Goal: Task Accomplishment & Management: Complete application form

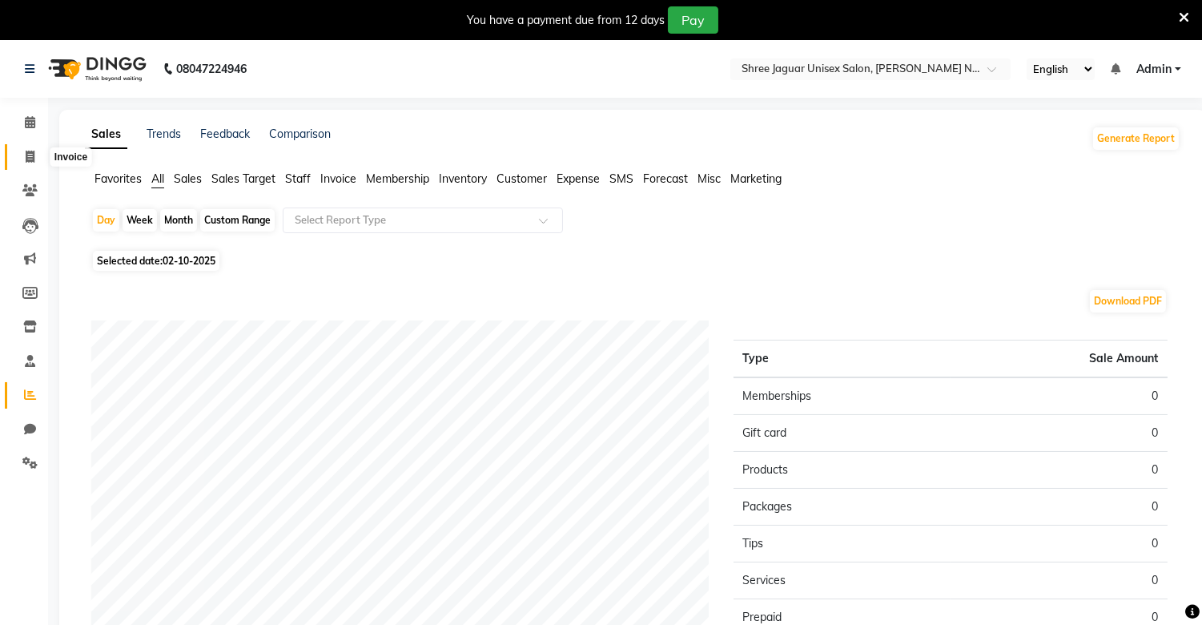
click at [25, 149] on span at bounding box center [30, 157] width 28 height 18
select select "service"
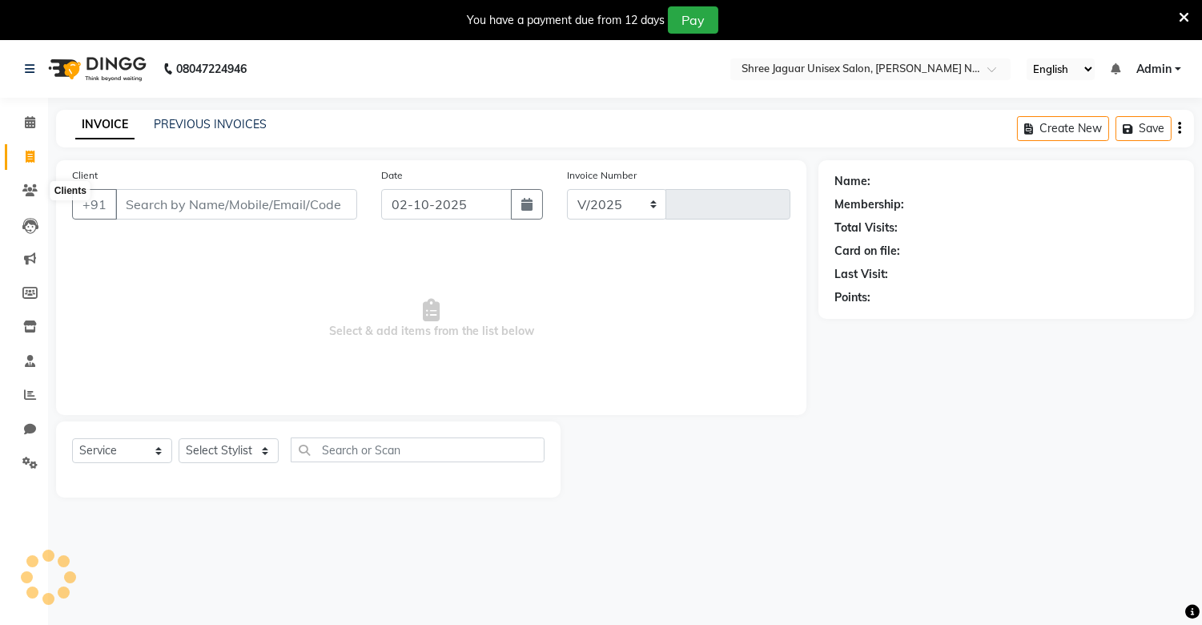
select select "8688"
type input "0472"
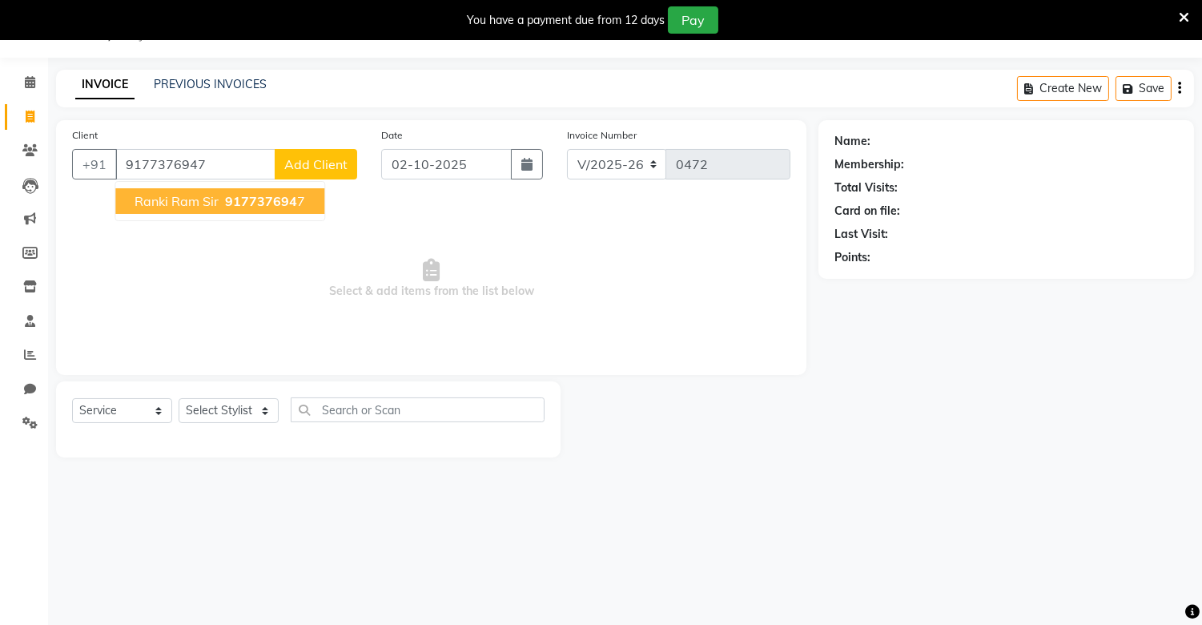
type input "9177376947"
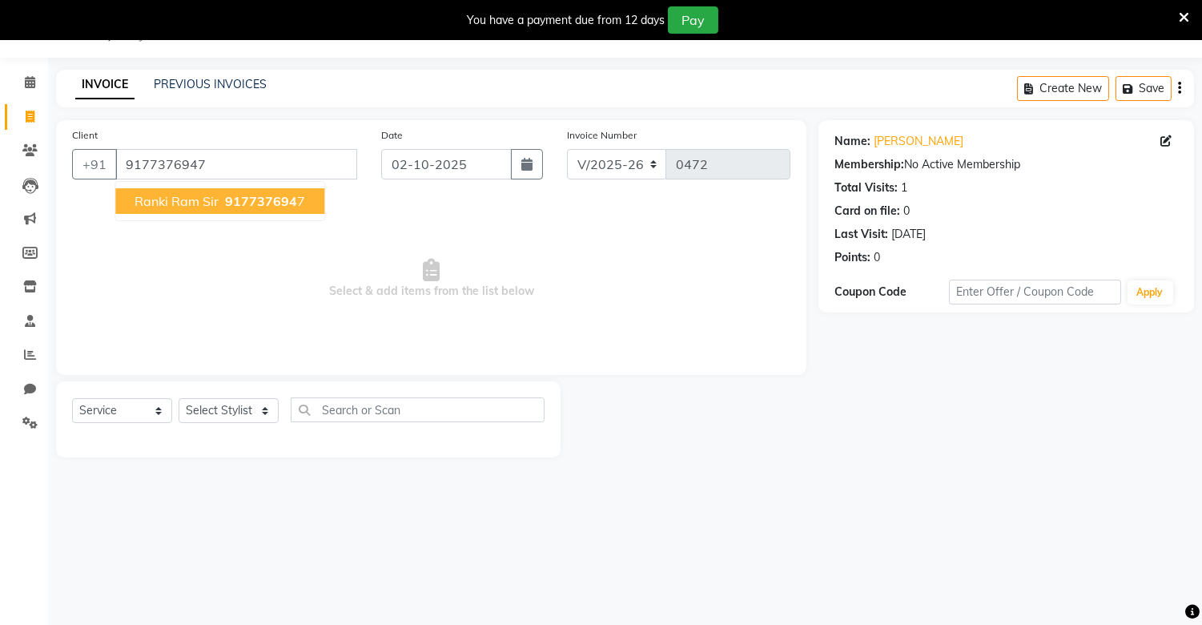
click at [180, 205] on span "ranki ram sir" at bounding box center [177, 201] width 84 height 16
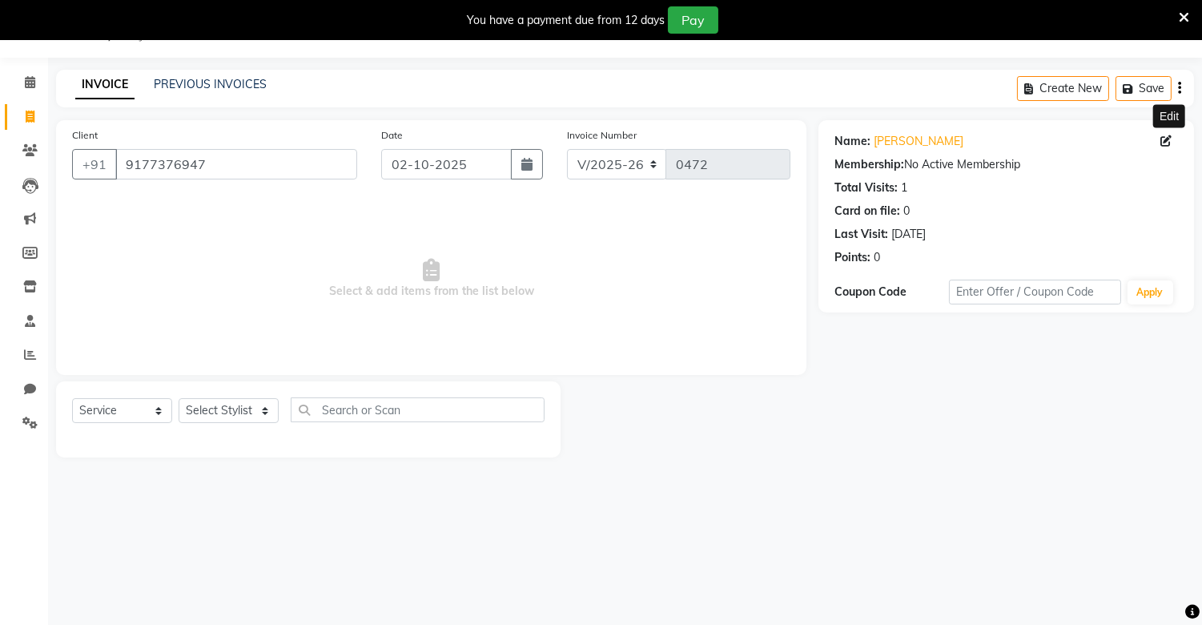
click at [1167, 142] on icon at bounding box center [1165, 140] width 11 height 11
select select "[DEMOGRAPHIC_DATA]"
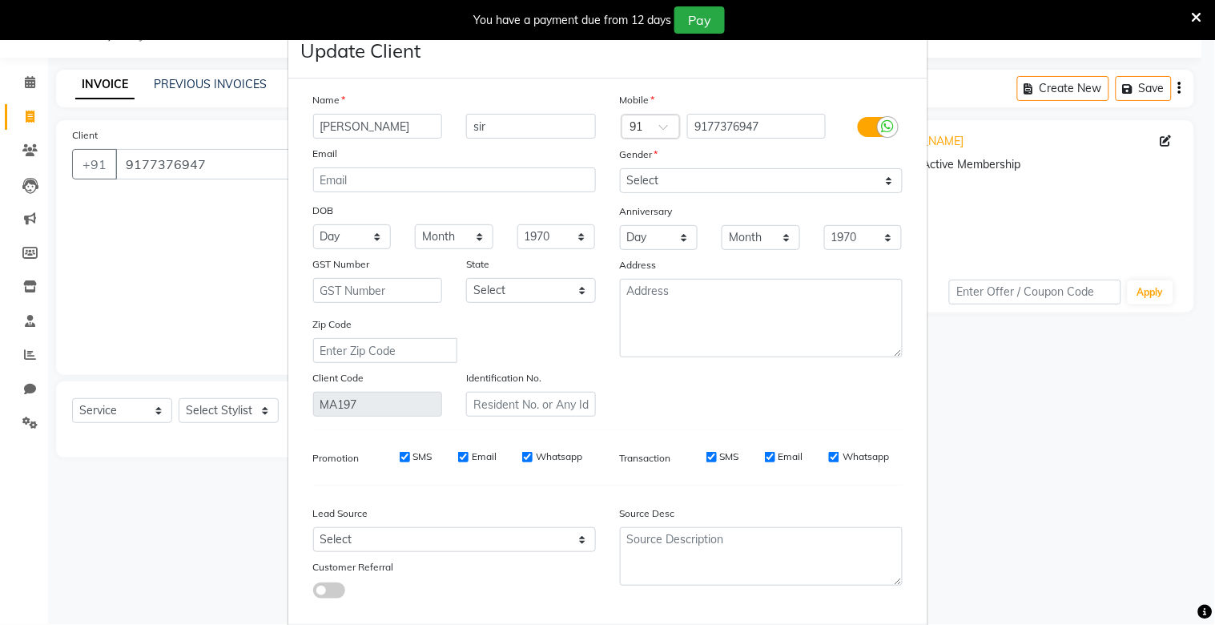
click at [313, 128] on input "[PERSON_NAME]" at bounding box center [378, 126] width 130 height 25
click at [316, 123] on input "[PERSON_NAME]" at bounding box center [378, 126] width 130 height 25
type input "[PERSON_NAME]"
click at [668, 358] on div "Mobile Country Code × 91 9177376947 Gender Select [DEMOGRAPHIC_DATA] [DEMOGRAPH…" at bounding box center [761, 253] width 307 height 325
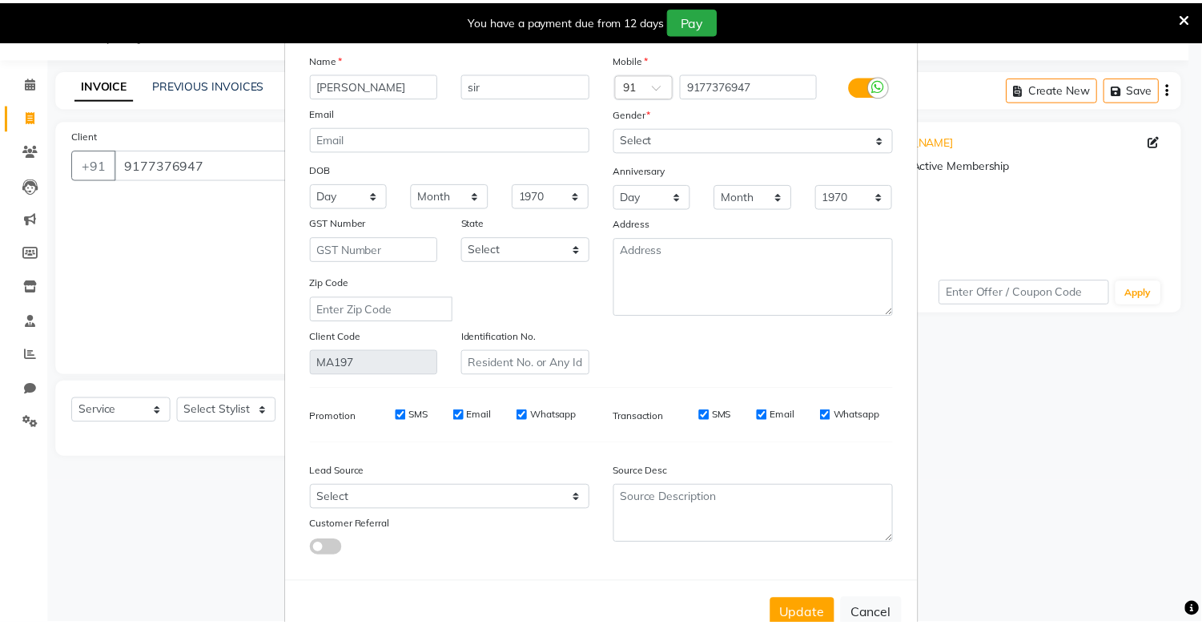
scroll to position [88, 0]
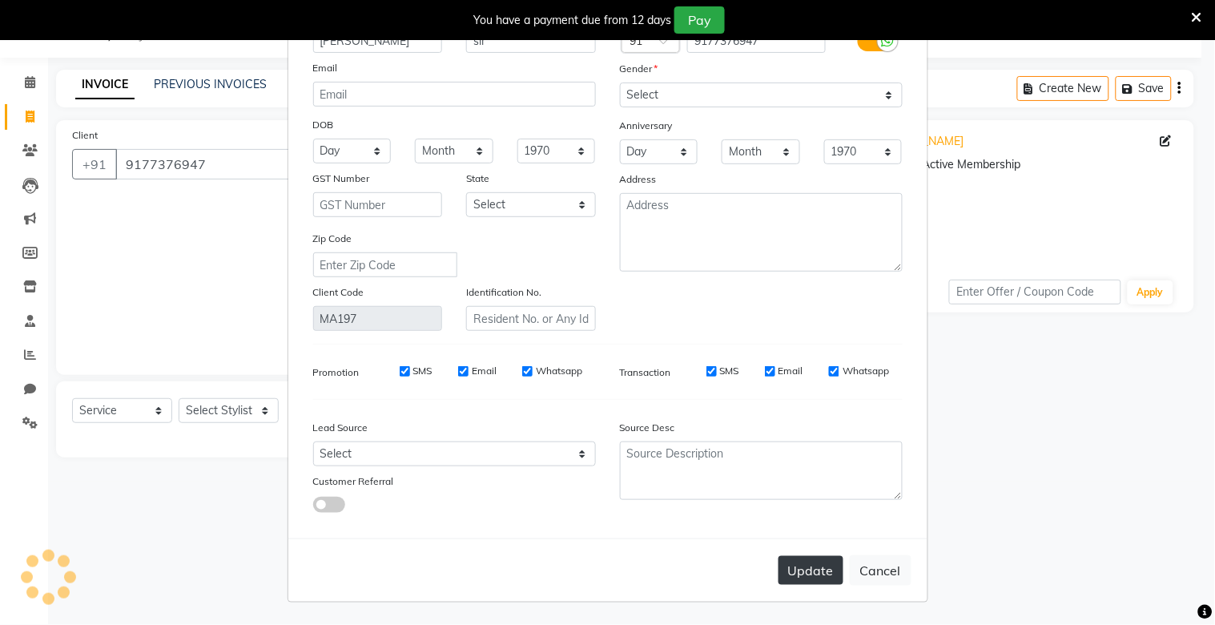
click at [806, 557] on button "Update" at bounding box center [810, 570] width 65 height 29
select select
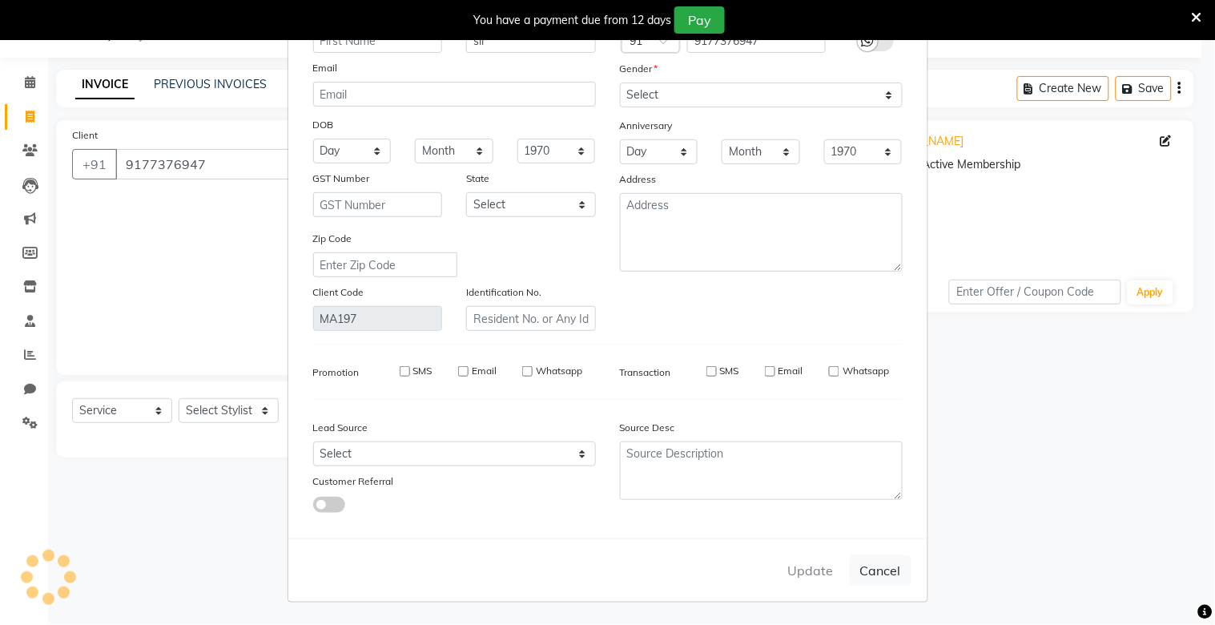
select select
checkbox input "false"
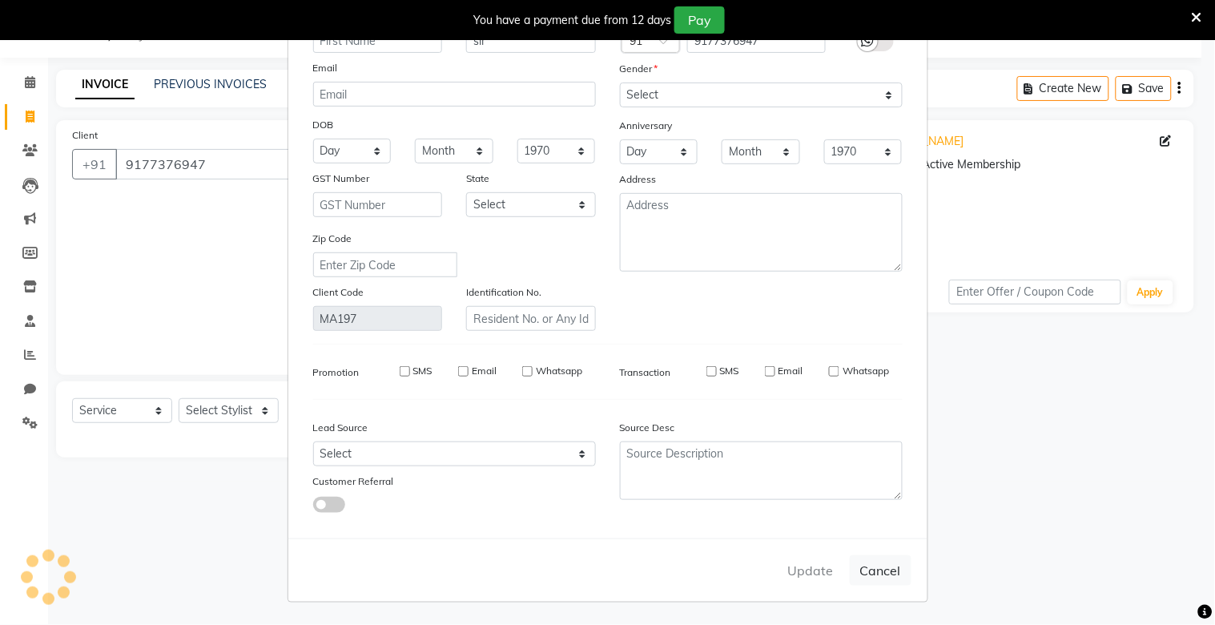
checkbox input "false"
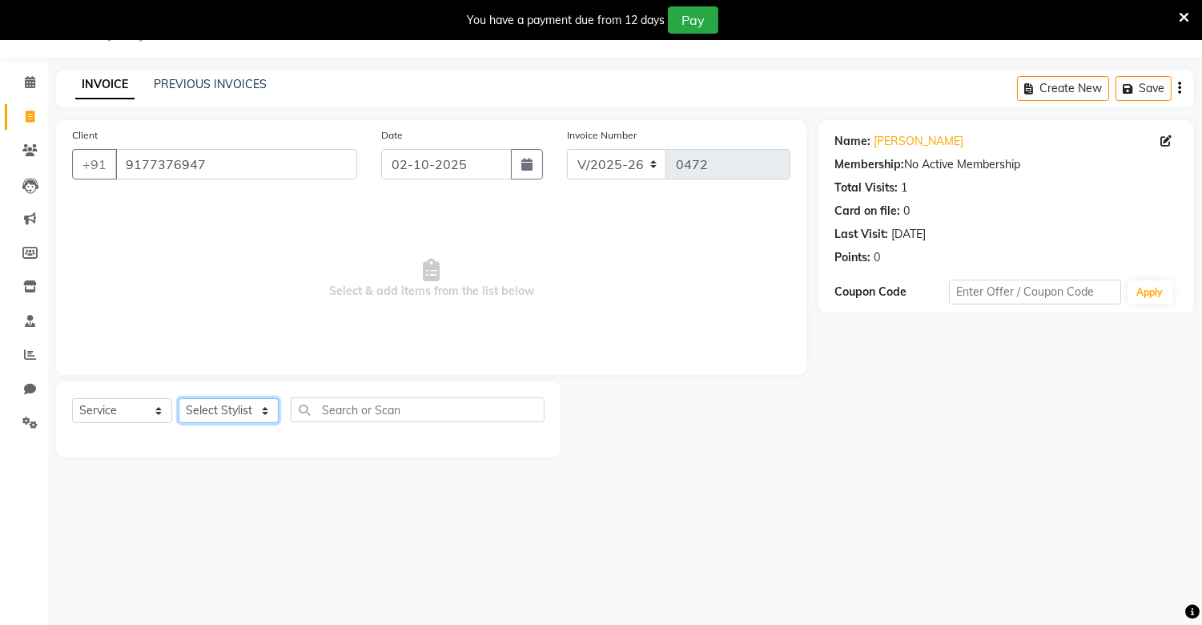
click at [270, 400] on select "Select Stylist [PERSON_NAME] [PERSON_NAME]" at bounding box center [229, 410] width 100 height 25
select select "88619"
click at [179, 399] on select "Select Stylist [PERSON_NAME] [PERSON_NAME]" at bounding box center [229, 410] width 100 height 25
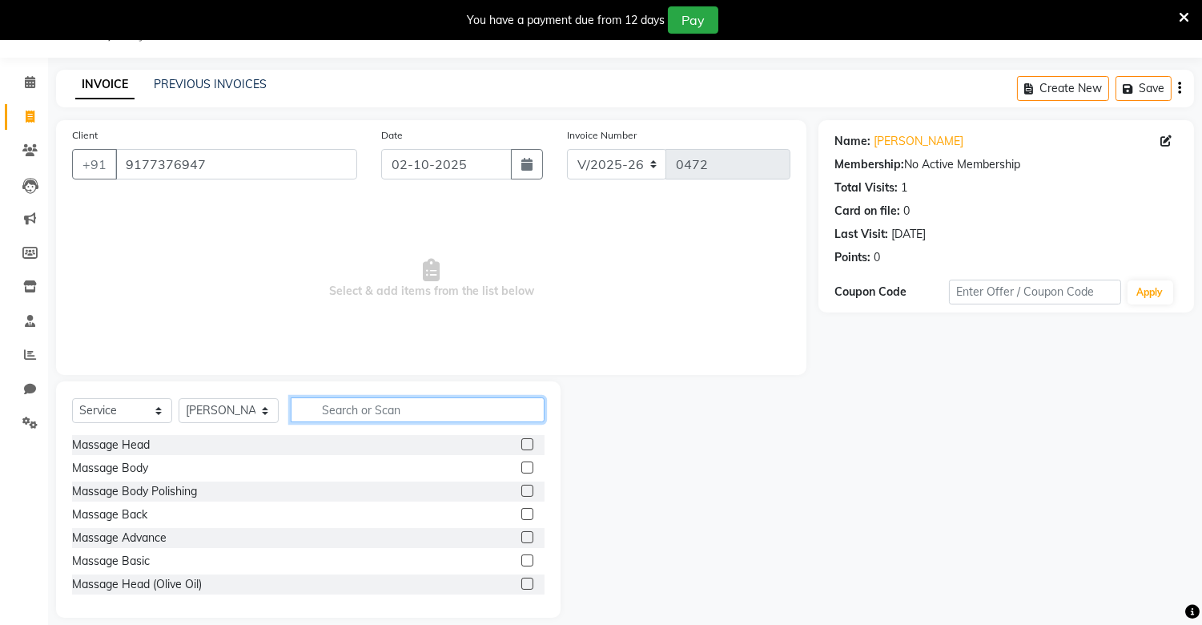
click at [321, 416] on input "text" at bounding box center [418, 409] width 254 height 25
type input "hair"
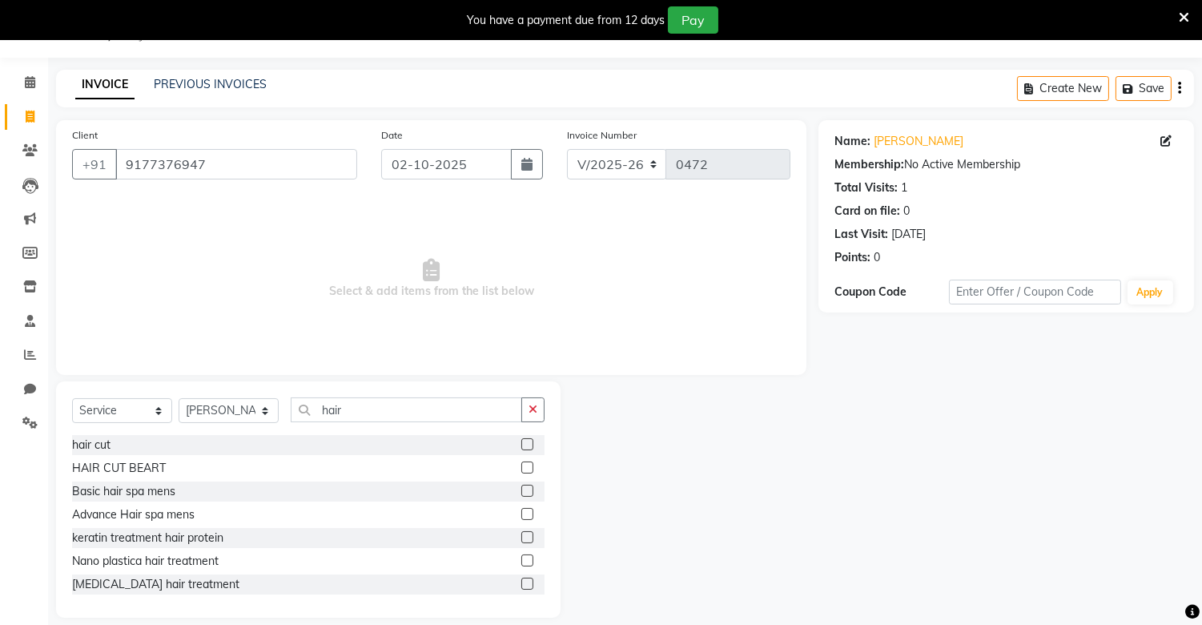
click at [521, 444] on label at bounding box center [527, 444] width 12 height 12
click at [521, 444] on input "checkbox" at bounding box center [526, 445] width 10 height 10
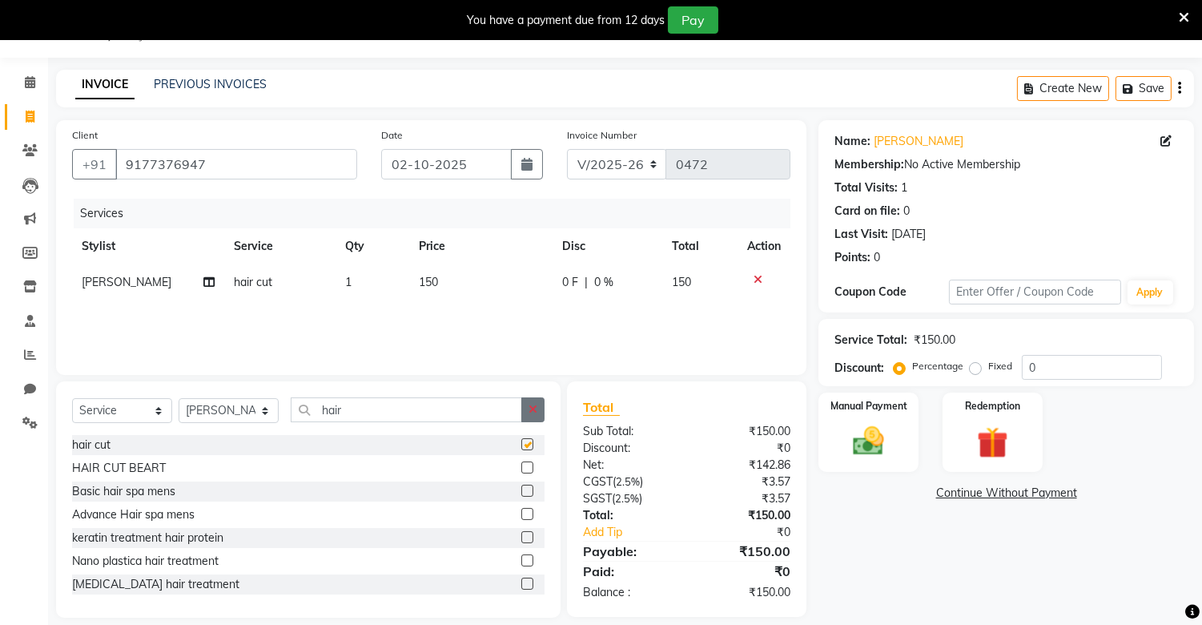
checkbox input "false"
click at [540, 399] on button "button" at bounding box center [532, 409] width 23 height 25
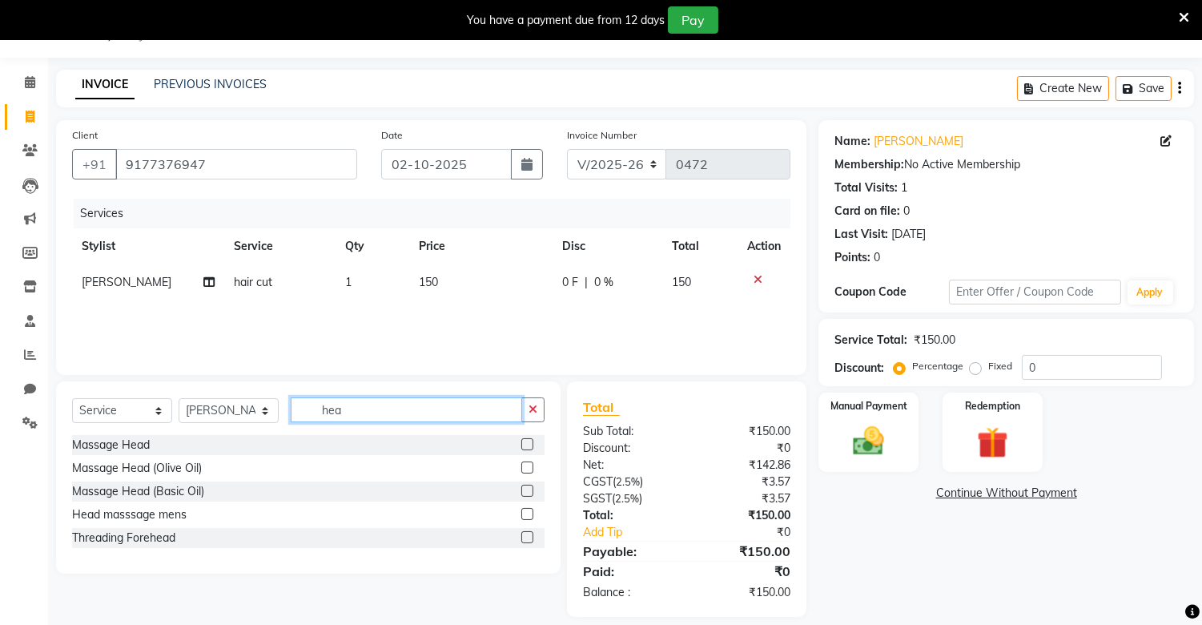
type input "hea"
click at [525, 491] on label at bounding box center [527, 491] width 12 height 12
click at [525, 491] on input "checkbox" at bounding box center [526, 491] width 10 height 10
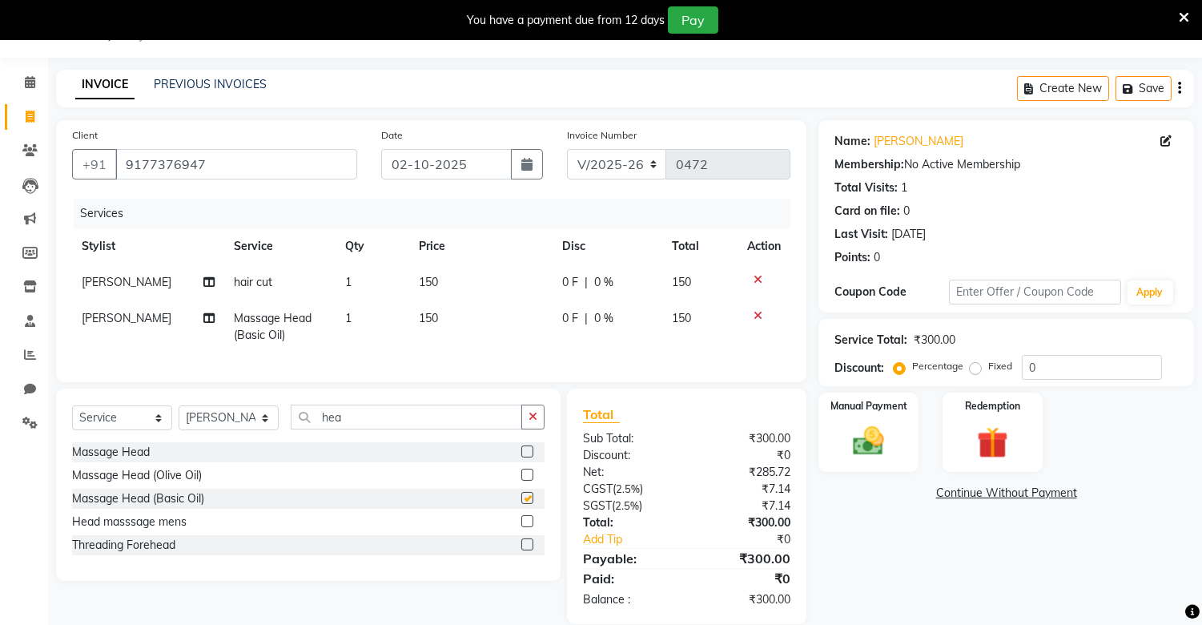
checkbox input "false"
click at [871, 465] on div "Manual Payment" at bounding box center [869, 432] width 104 height 82
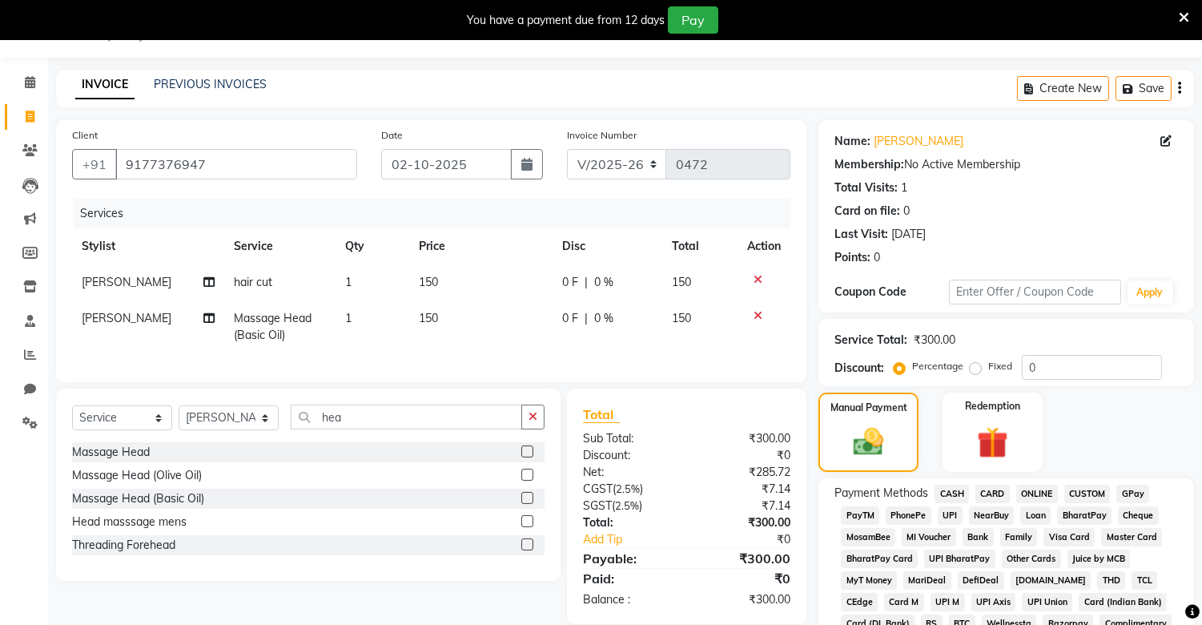
click at [899, 510] on span "PhonePe" at bounding box center [909, 515] width 46 height 18
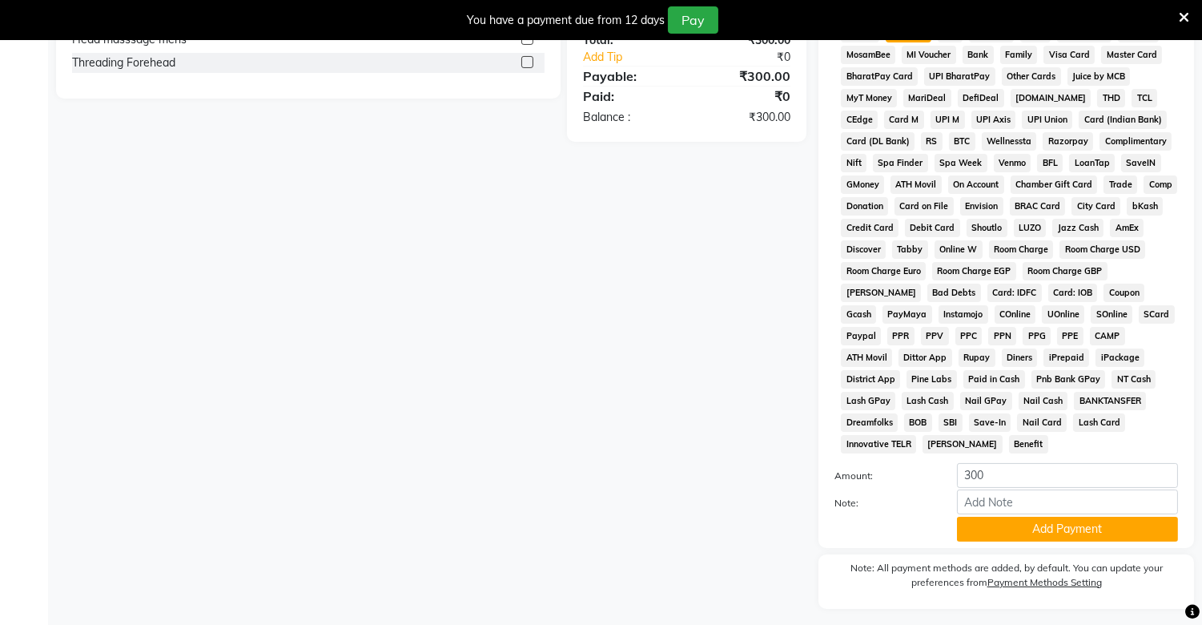
scroll to position [545, 0]
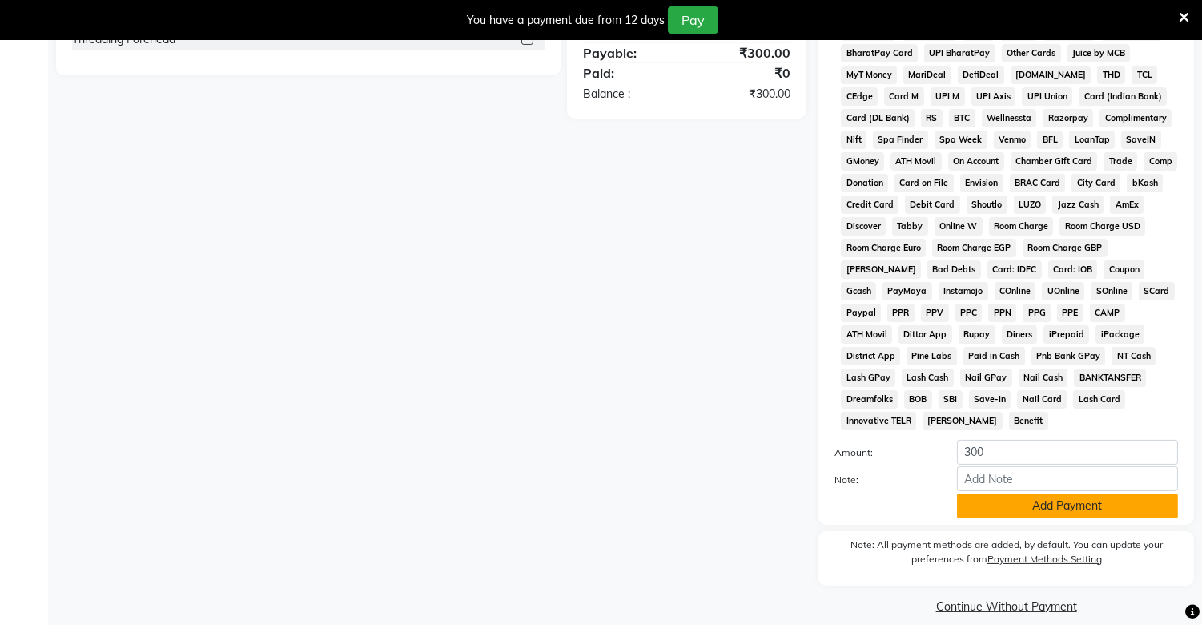
click at [980, 497] on button "Add Payment" at bounding box center [1067, 505] width 221 height 25
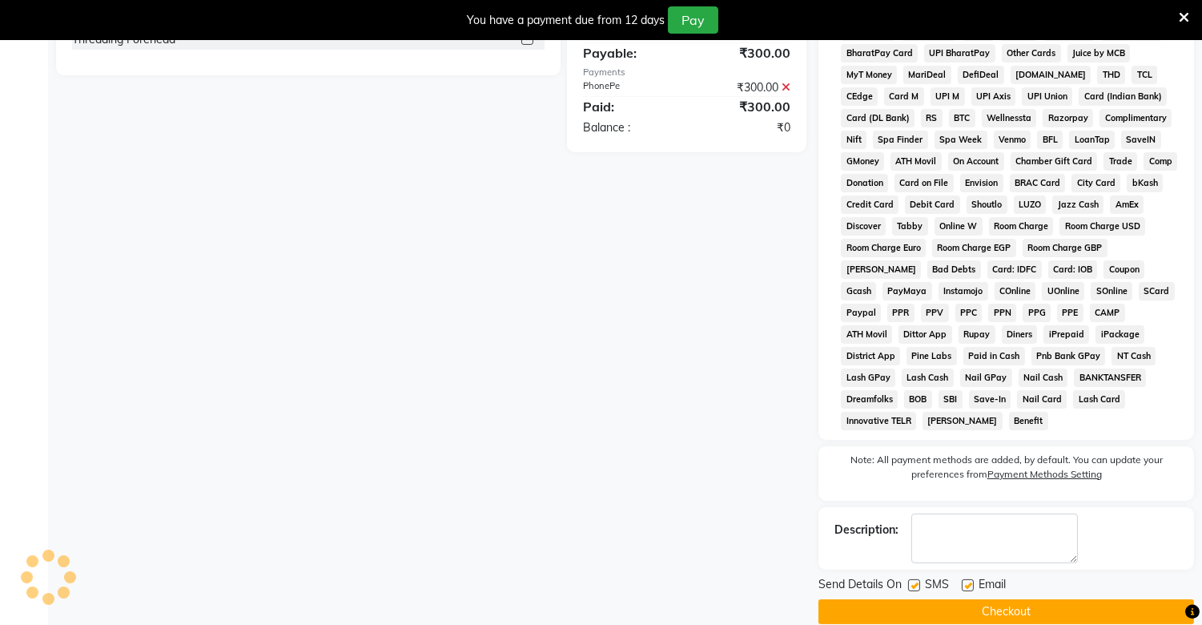
click at [966, 599] on button "Checkout" at bounding box center [1006, 611] width 376 height 25
